Goal: Task Accomplishment & Management: Manage account settings

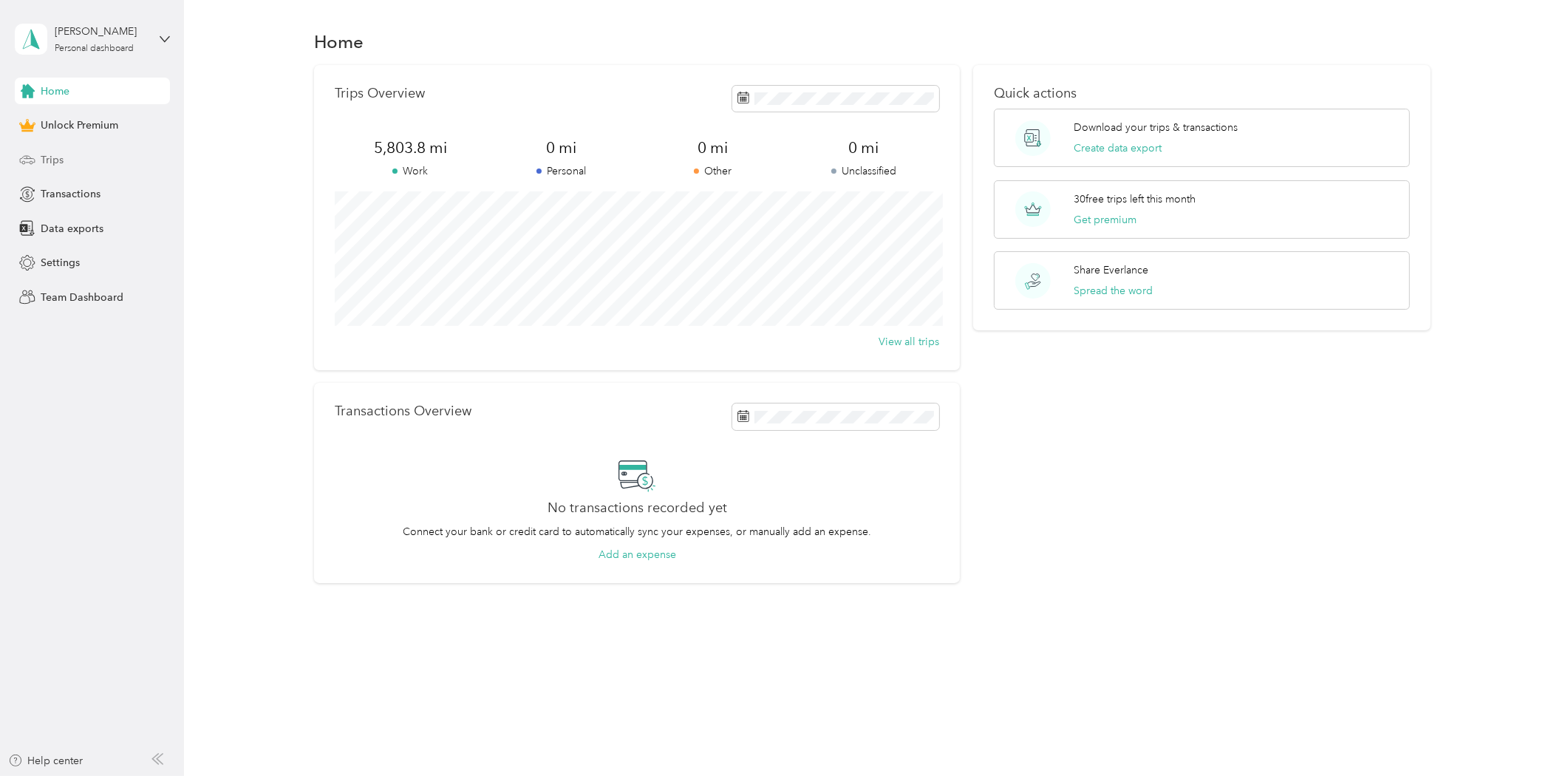
click at [65, 158] on div "Trips" at bounding box center [92, 159] width 155 height 27
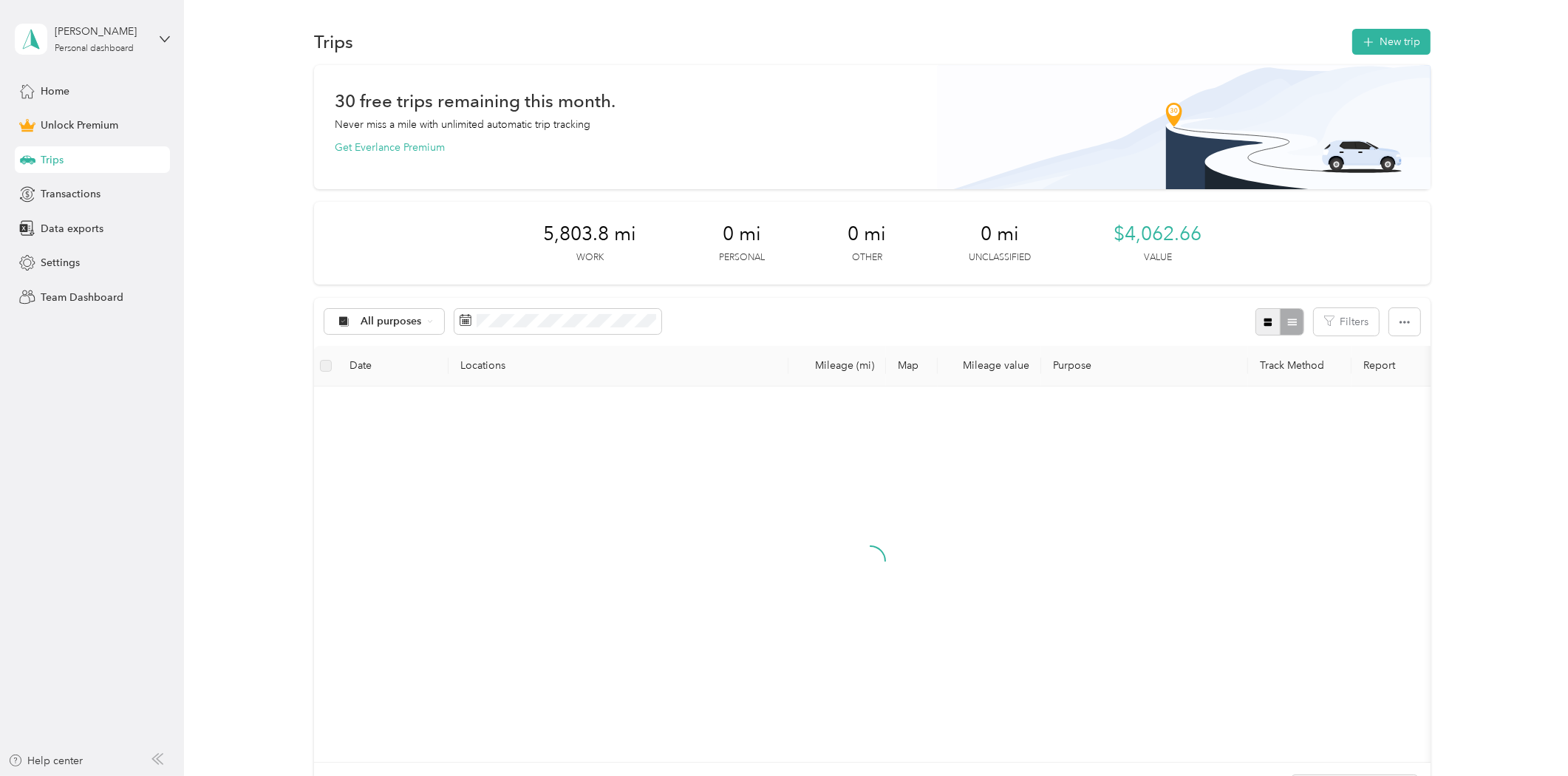
click at [1258, 323] on button "button" at bounding box center [1268, 322] width 25 height 28
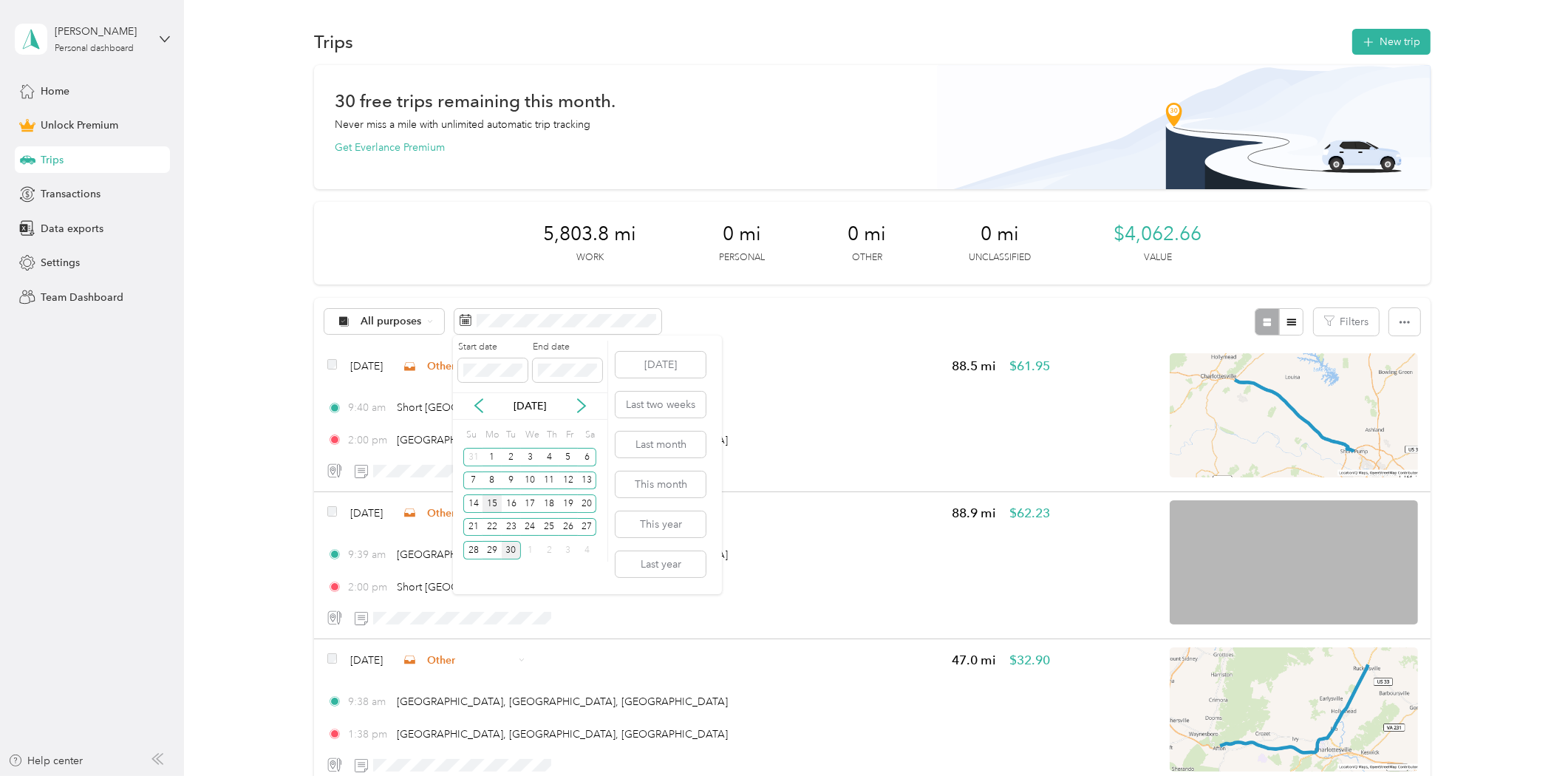
click at [493, 503] on div "15" at bounding box center [493, 503] width 20 height 19
click at [474, 548] on div "28" at bounding box center [473, 550] width 20 height 19
click at [492, 501] on div "15" at bounding box center [493, 503] width 20 height 19
click at [565, 504] on div "19" at bounding box center [568, 503] width 20 height 19
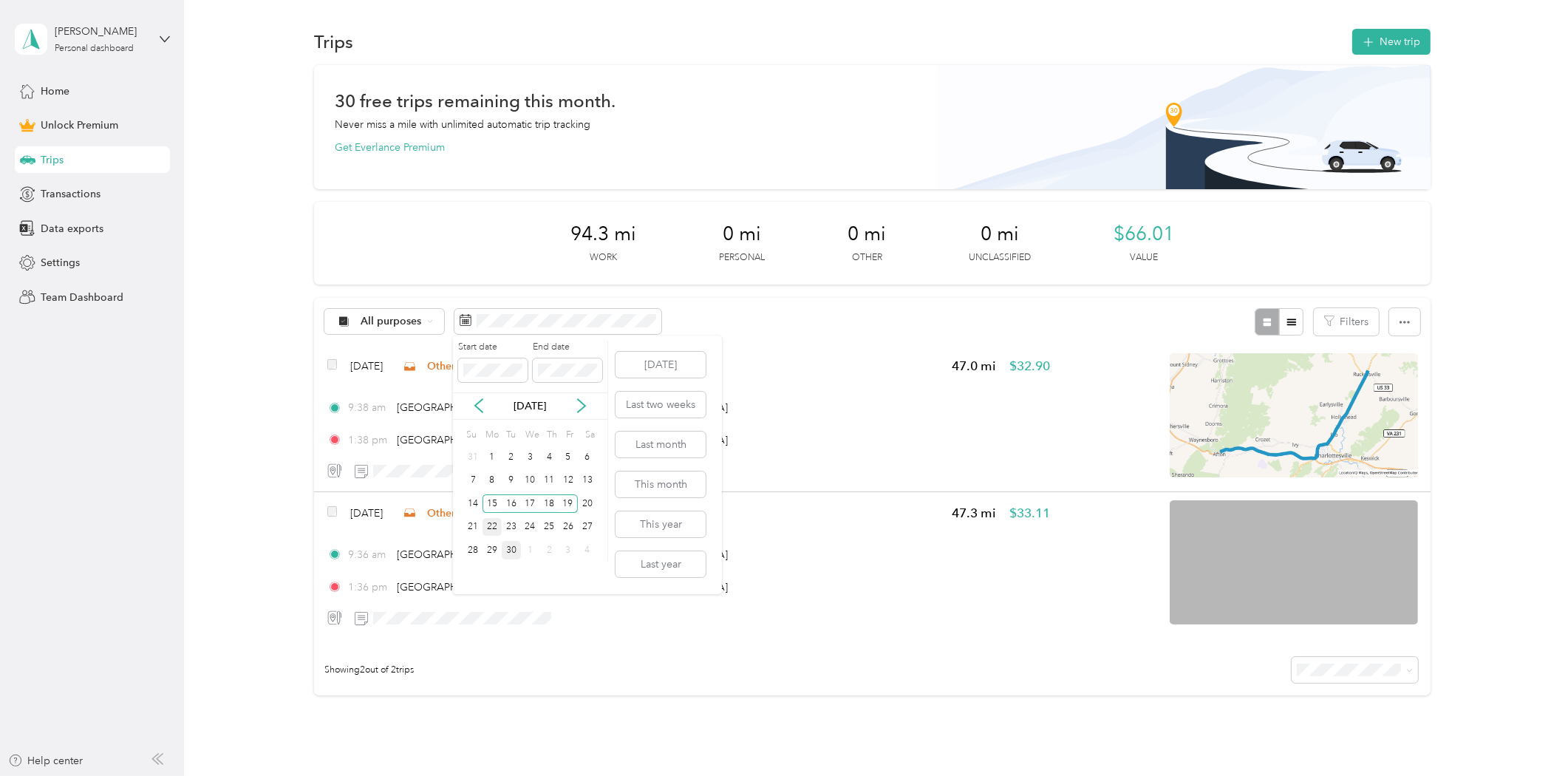
click at [493, 520] on div "22" at bounding box center [493, 527] width 20 height 19
click at [564, 525] on div "26" at bounding box center [568, 527] width 20 height 19
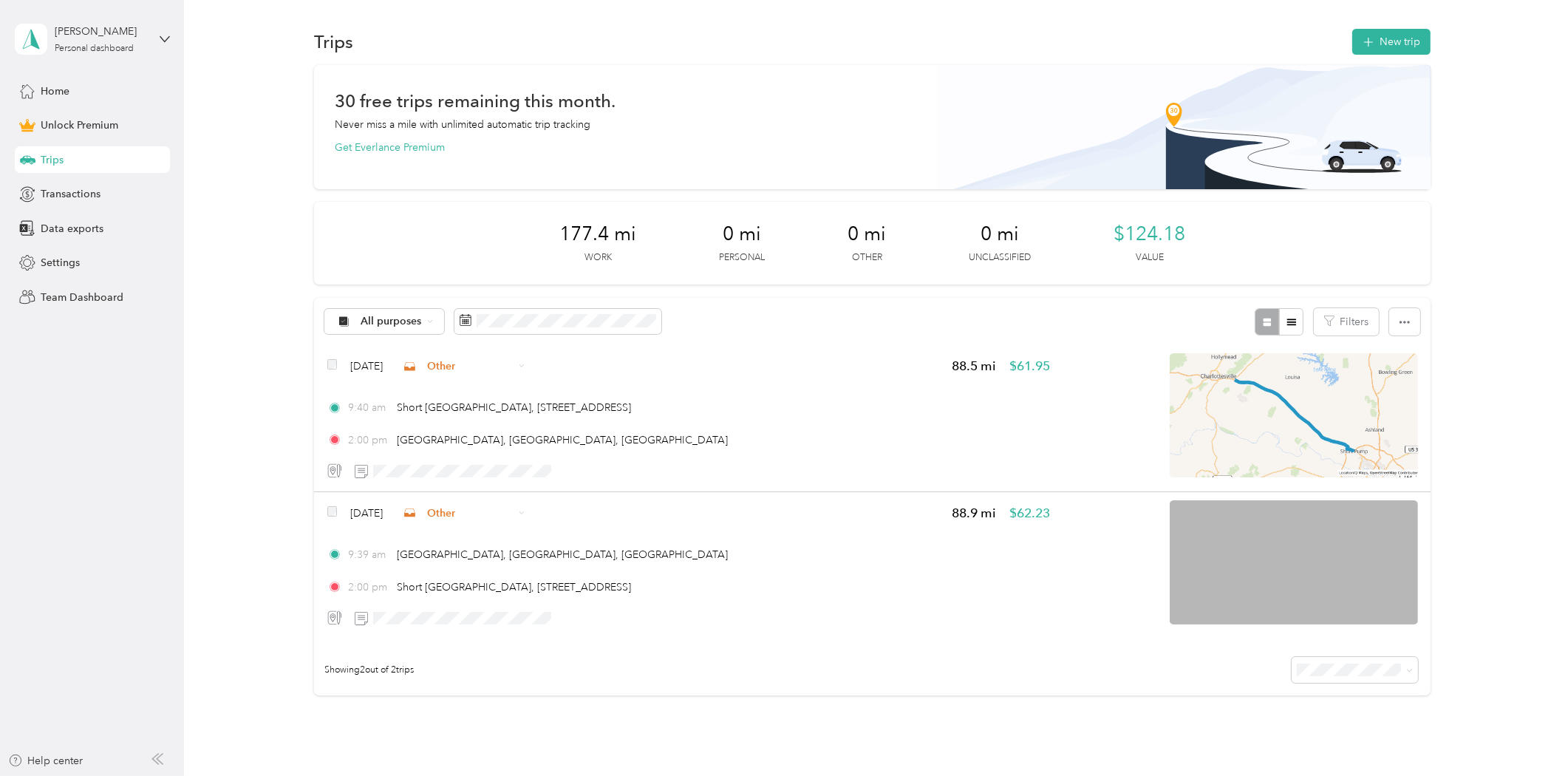
click at [150, 48] on div "[PERSON_NAME] Personal dashboard" at bounding box center [92, 39] width 155 height 52
click at [108, 118] on div "Log out" at bounding box center [170, 121] width 290 height 26
